Goal: Navigation & Orientation: Go to known website

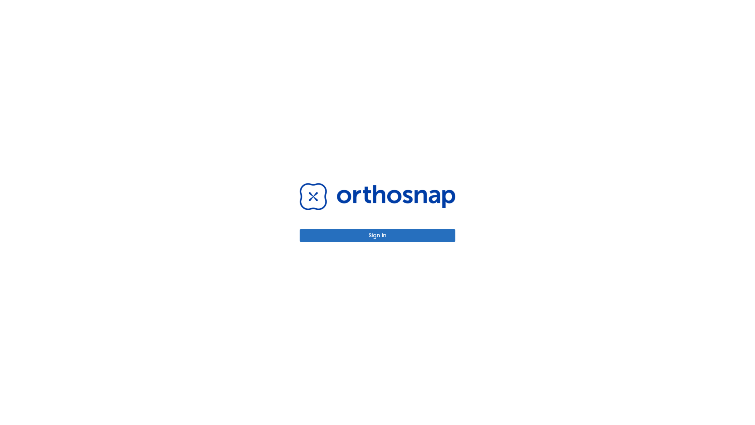
click at [377, 235] on button "Sign in" at bounding box center [378, 235] width 156 height 13
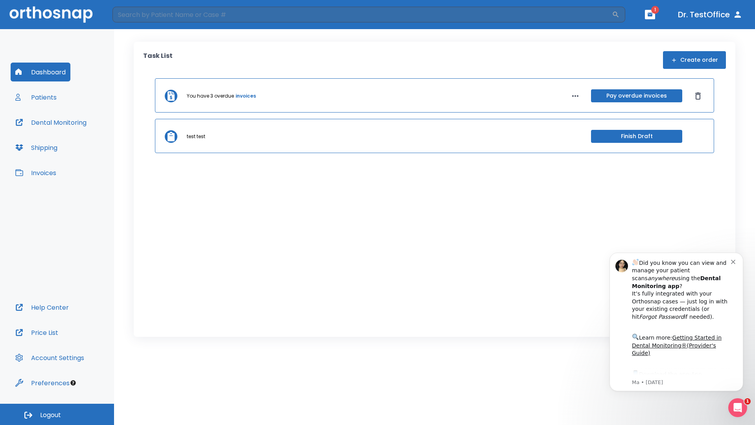
click at [57, 414] on span "Logout" at bounding box center [50, 414] width 21 height 9
